Goal: Task Accomplishment & Management: Manage account settings

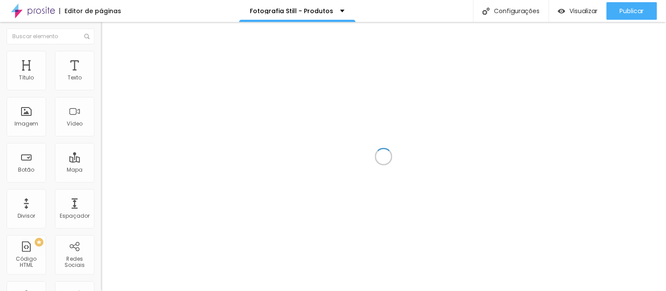
scroll to position [14, 0]
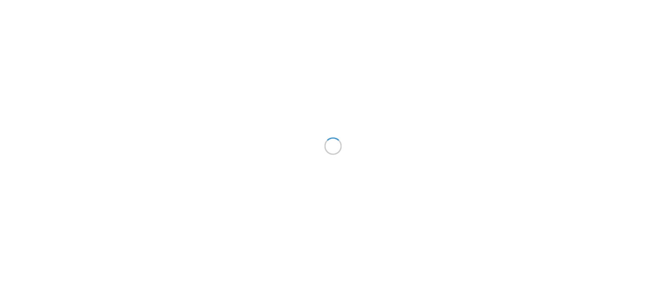
scroll to position [14, 0]
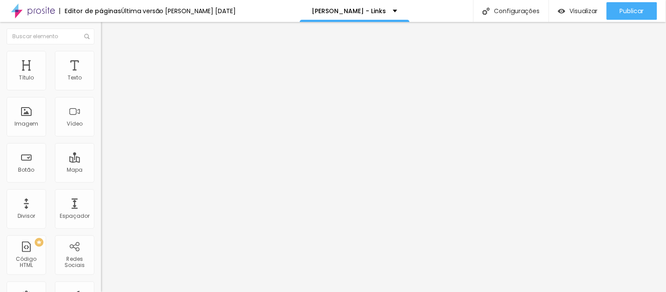
click at [101, 181] on input "https://www.carlavieira.com/ensaios-corporativos_jan25" at bounding box center [153, 176] width 105 height 9
click at [101, 180] on input "https://www.carlavieira.com/ensaios-corporativos_jan25" at bounding box center [153, 176] width 105 height 9
paste input "https://www.carlavieira.com/ensaios-corporativos_2025"
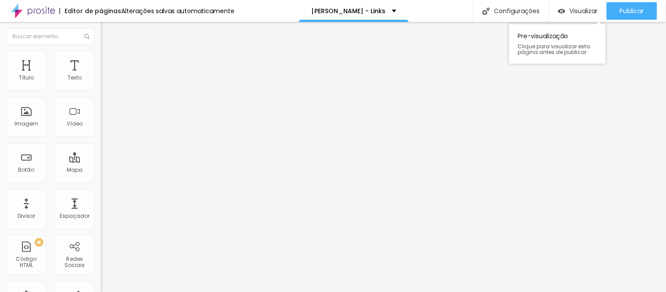
type input "https://www.carlavieira.com/ensaios-corporativos_2025"
click at [101, 181] on input "https://carlavieira.com/mentoria-marketing-invisivel" at bounding box center [153, 176] width 105 height 9
paste input "https://www.carlavieira.com/mentoria-marketing-invisivel2"
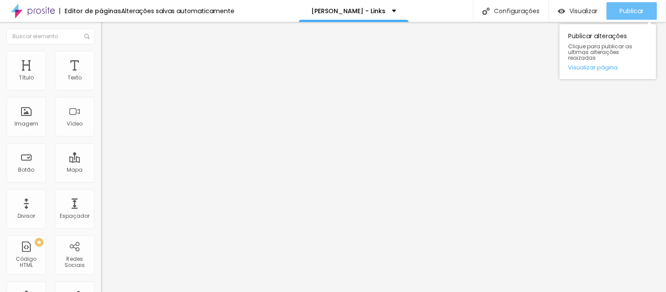
type input "https://www.carlavieira.com/mentoria-marketing-invisivel2"
click at [635, 13] on span "Publicar" at bounding box center [631, 10] width 24 height 7
